Goal: Navigation & Orientation: Find specific page/section

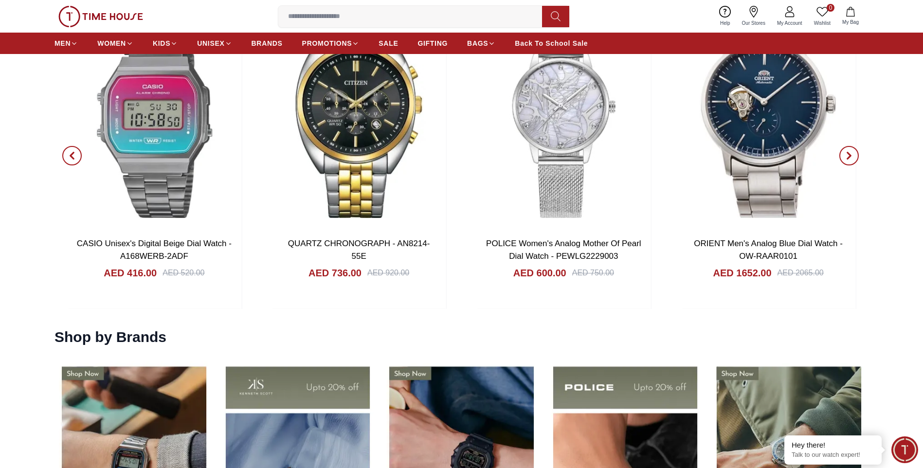
scroll to position [1249, 0]
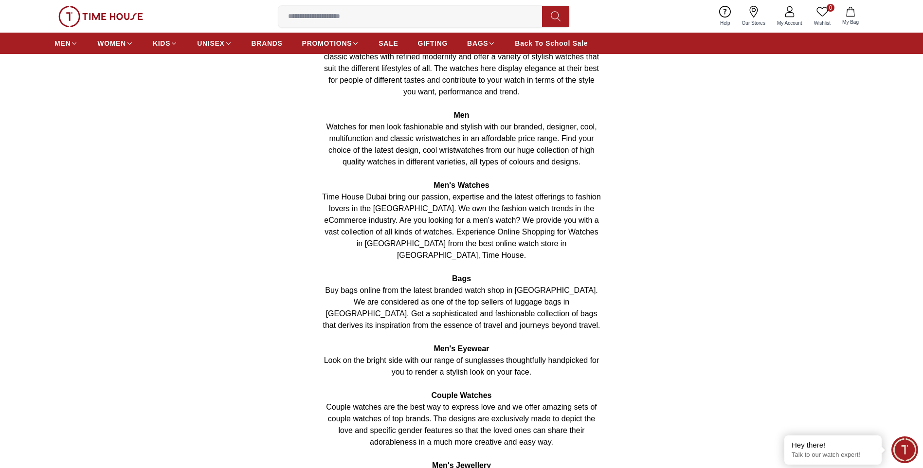
scroll to position [828, 0]
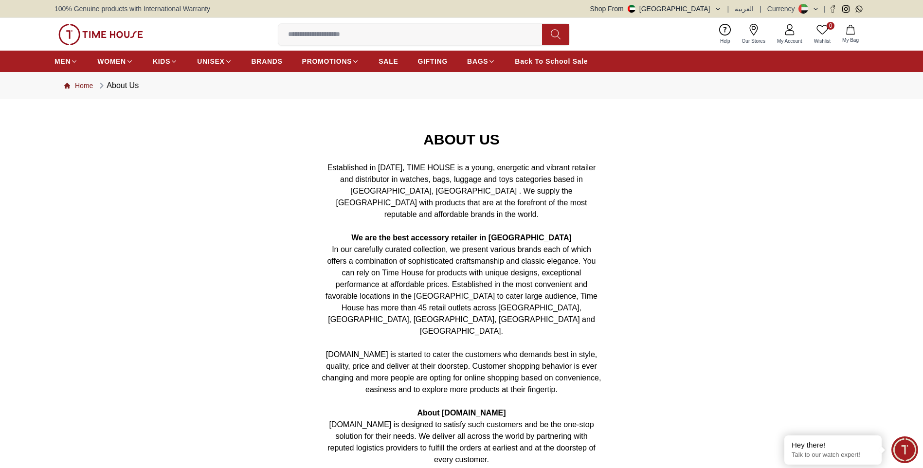
click at [72, 83] on link "Home" at bounding box center [78, 86] width 29 height 10
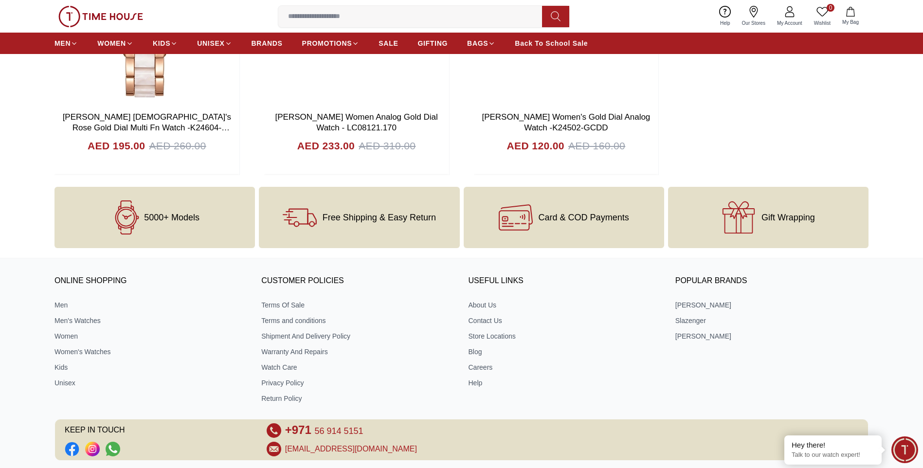
scroll to position [3990, 0]
